Goal: Information Seeking & Learning: Learn about a topic

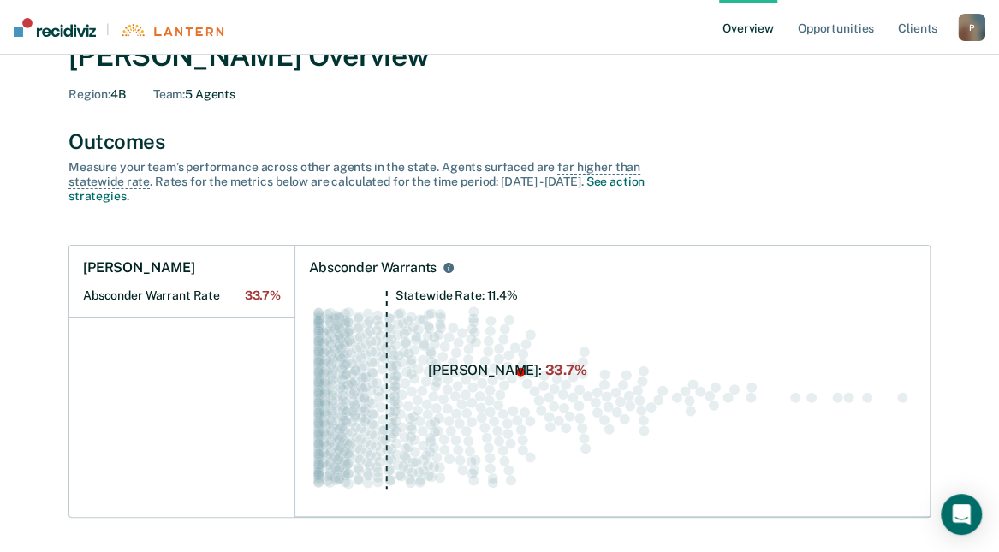
scroll to position [171, 0]
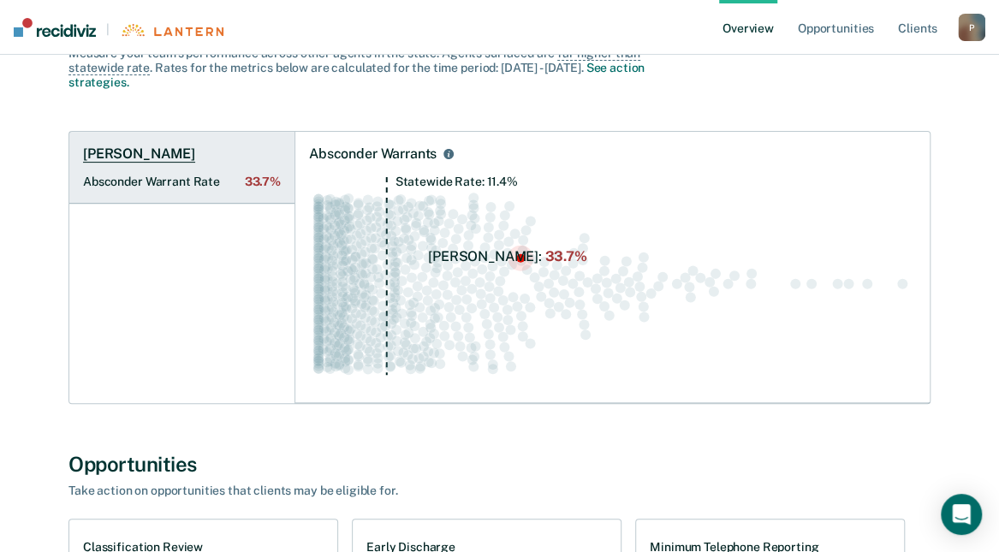
click at [173, 177] on Rate "Absconder Warrant Rate 33.7%" at bounding box center [182, 182] width 198 height 15
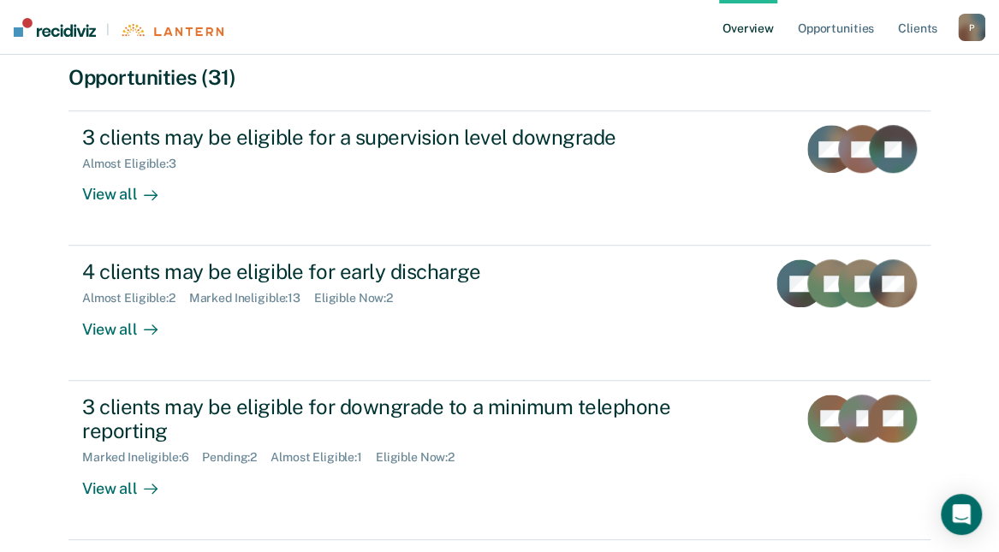
scroll to position [514, 0]
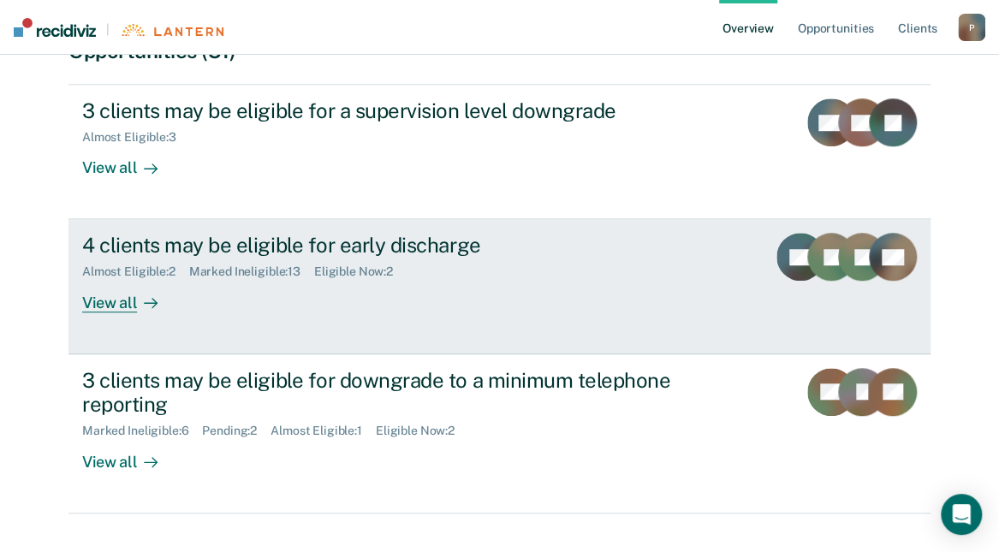
click at [318, 259] on div "Almost Eligible : 2 Marked Ineligible : 13 Eligible Now : 2" at bounding box center [382, 268] width 601 height 21
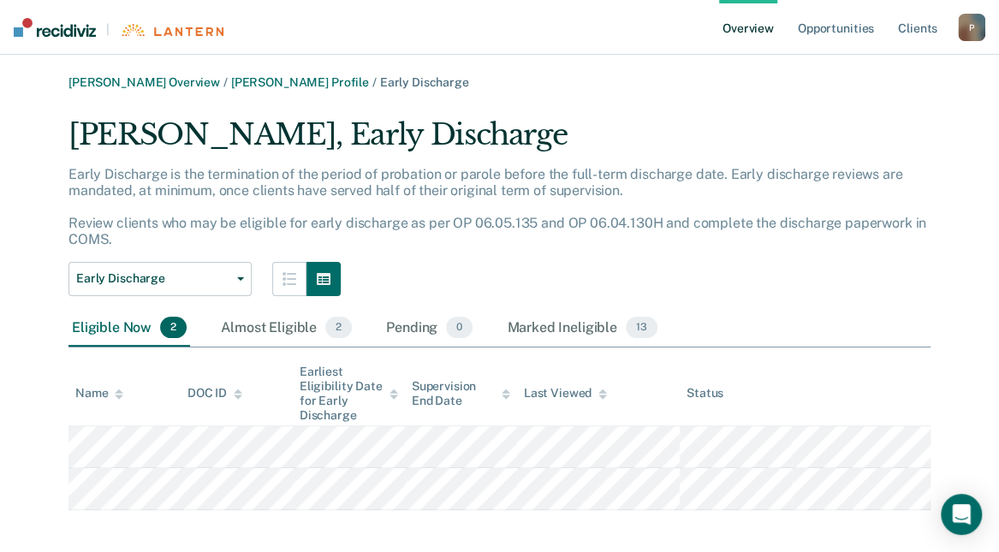
scroll to position [11, 0]
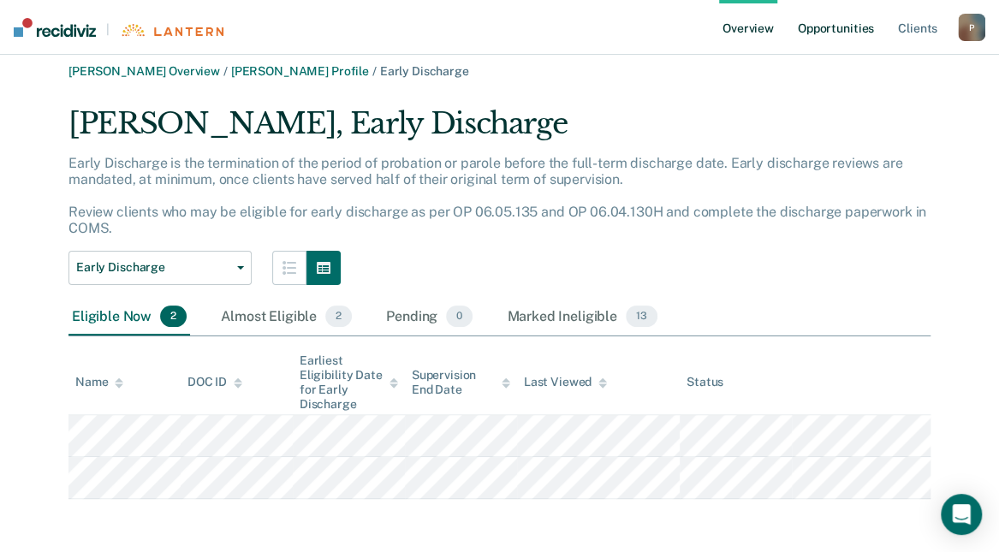
click at [837, 24] on link "Opportunities" at bounding box center [835, 27] width 83 height 55
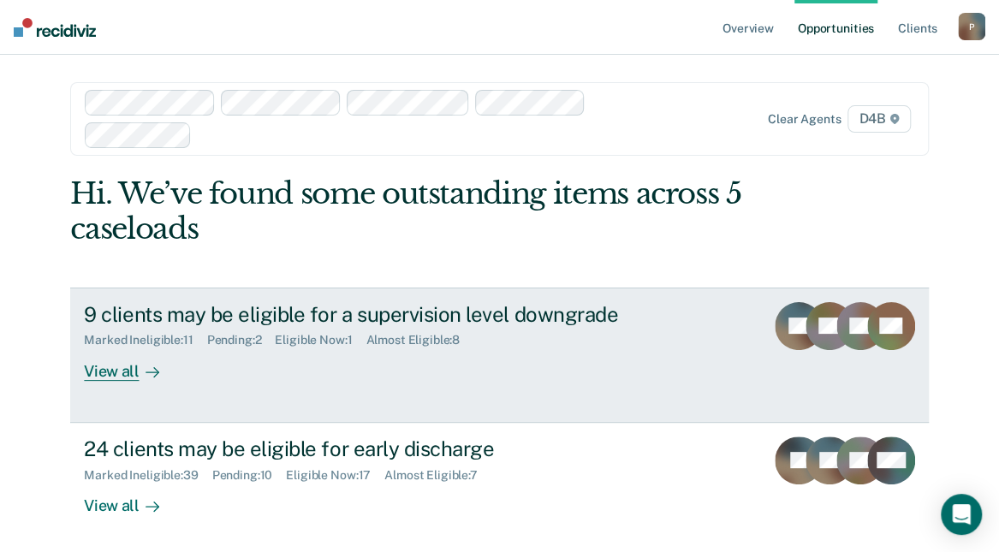
click at [111, 366] on div "View all" at bounding box center [132, 364] width 96 height 33
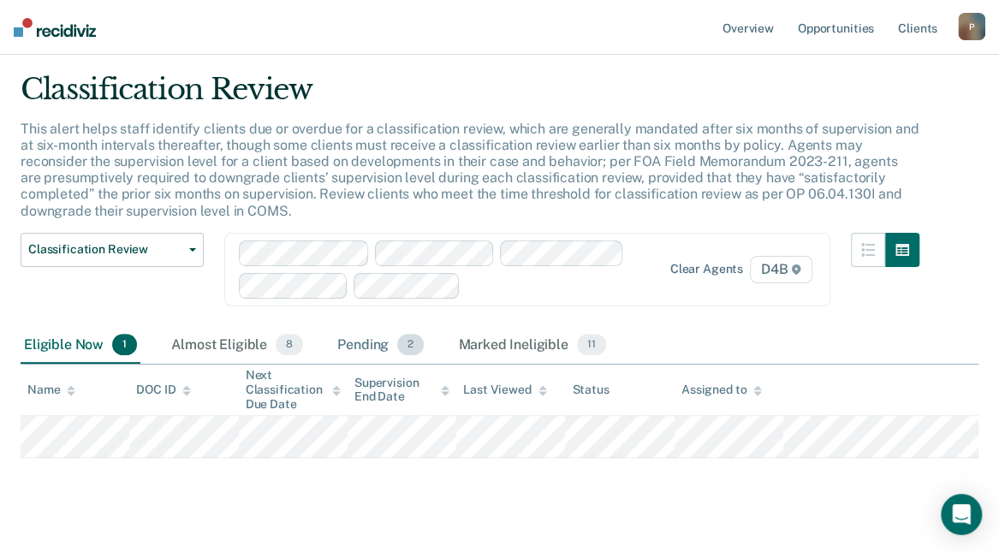
scroll to position [72, 0]
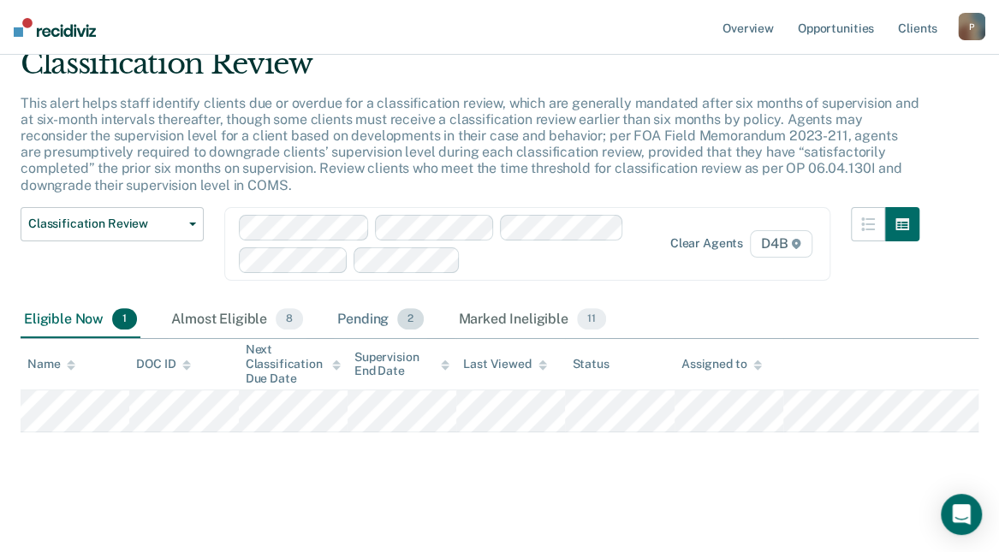
click at [370, 314] on div "Pending 2" at bounding box center [380, 320] width 93 height 38
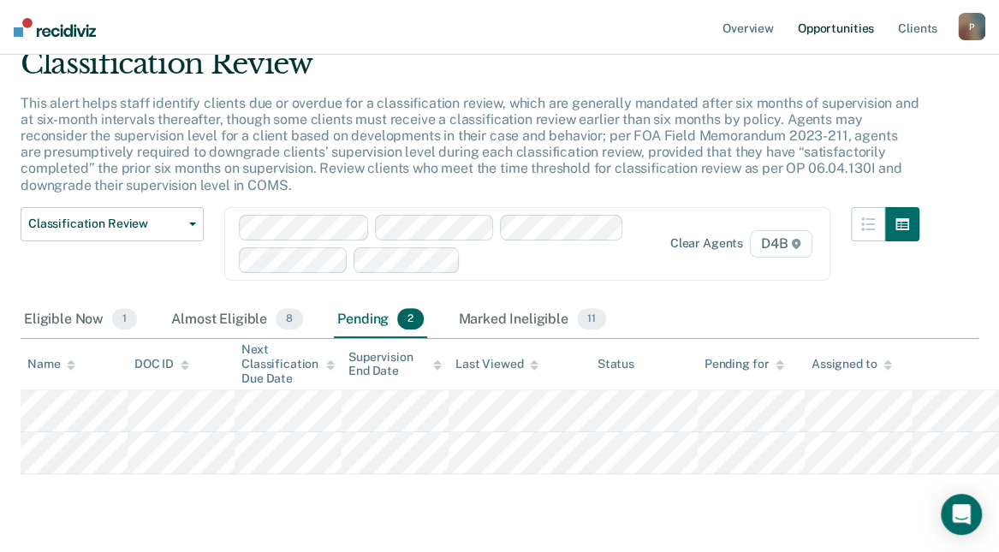
click at [817, 27] on link "Opportunities" at bounding box center [835, 27] width 83 height 55
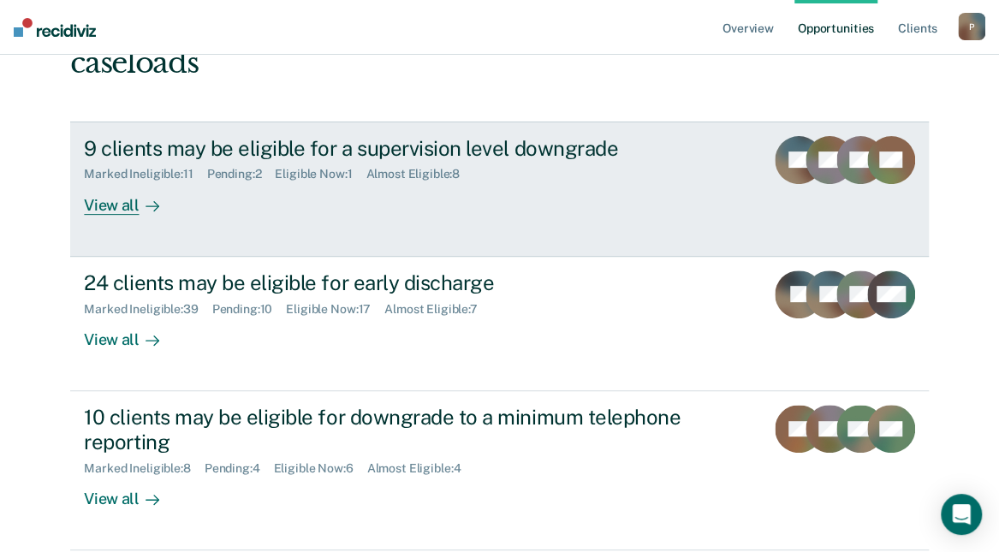
scroll to position [257, 0]
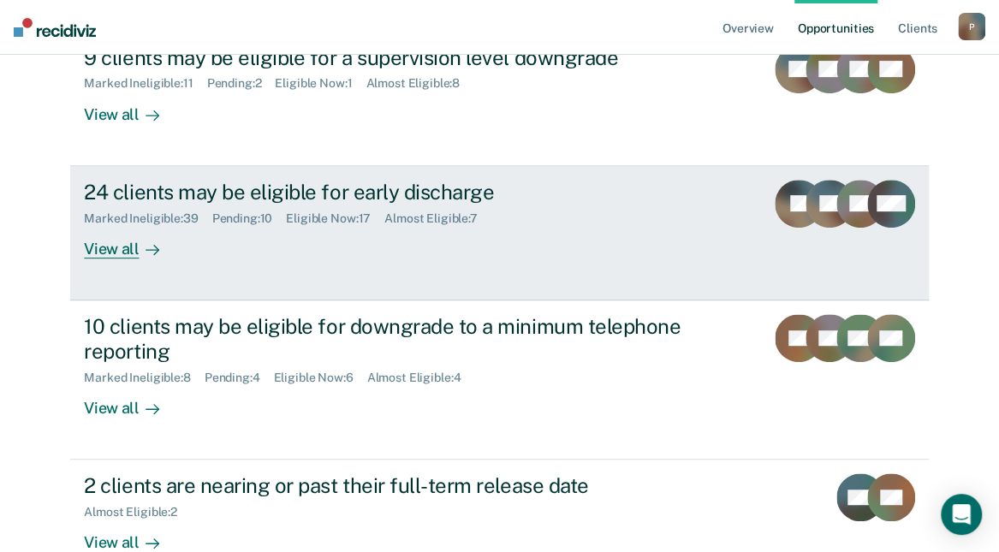
click at [108, 259] on link "24 clients may be eligible for early discharge Marked Ineligible : 39 Pending :…" at bounding box center [499, 233] width 858 height 134
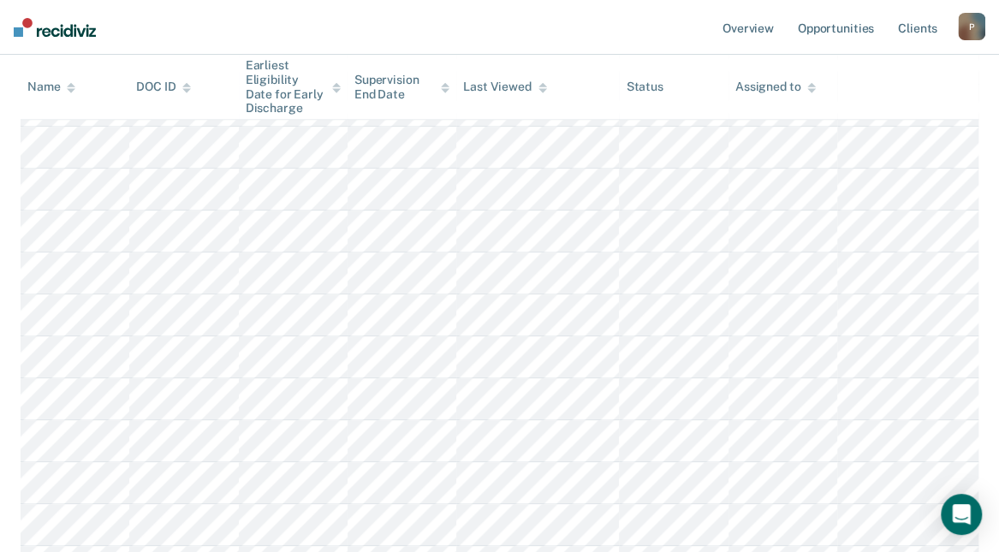
scroll to position [724, 0]
